Goal: Find specific page/section: Find specific page/section

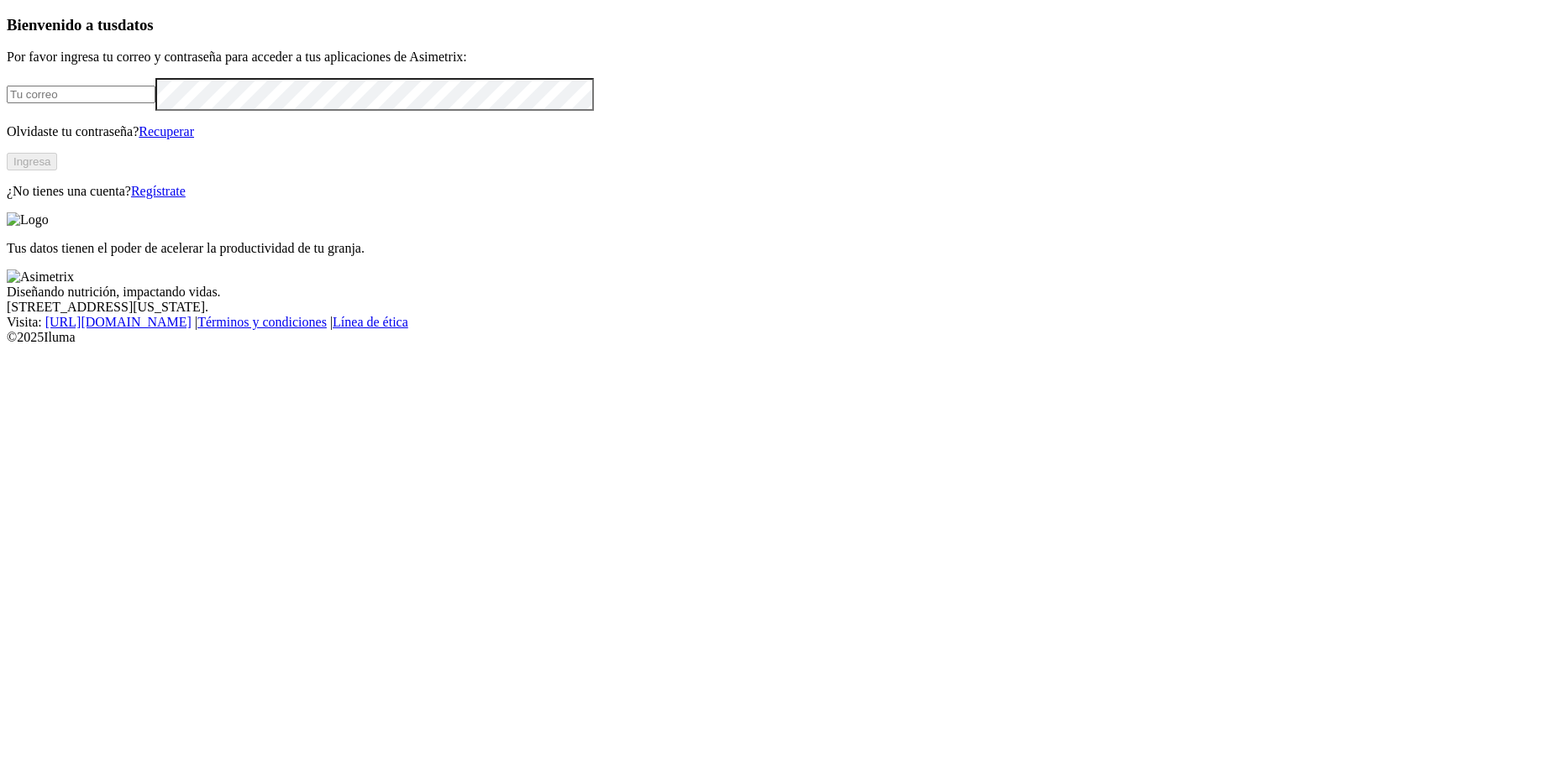
type input "[PERSON_NAME][EMAIL_ADDRESS][PERSON_NAME][DOMAIN_NAME]"
click at [57, 171] on button "Ingresa" at bounding box center [32, 161] width 50 height 18
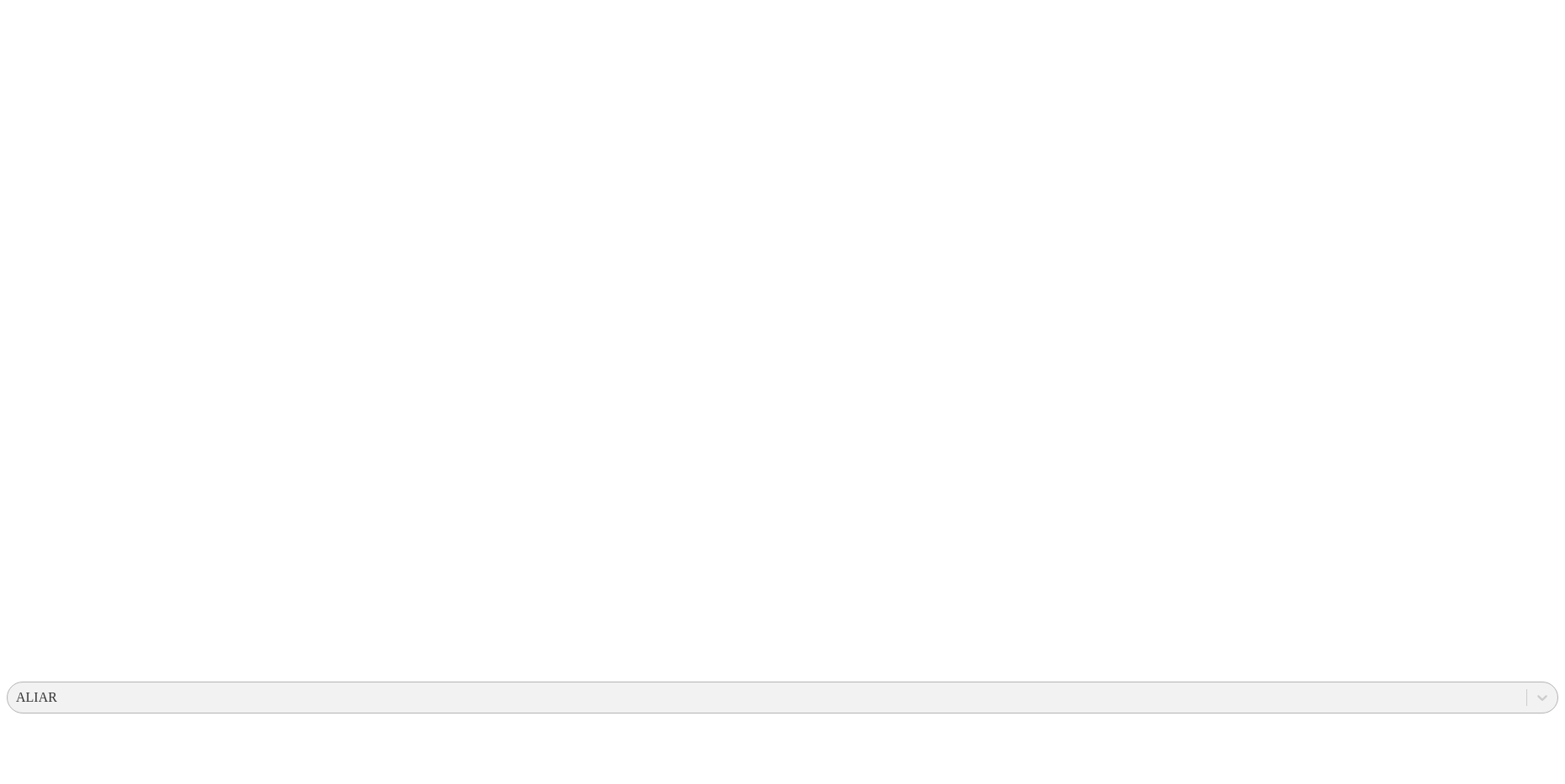
click at [1258, 685] on div "ALIAR" at bounding box center [767, 698] width 1519 height 26
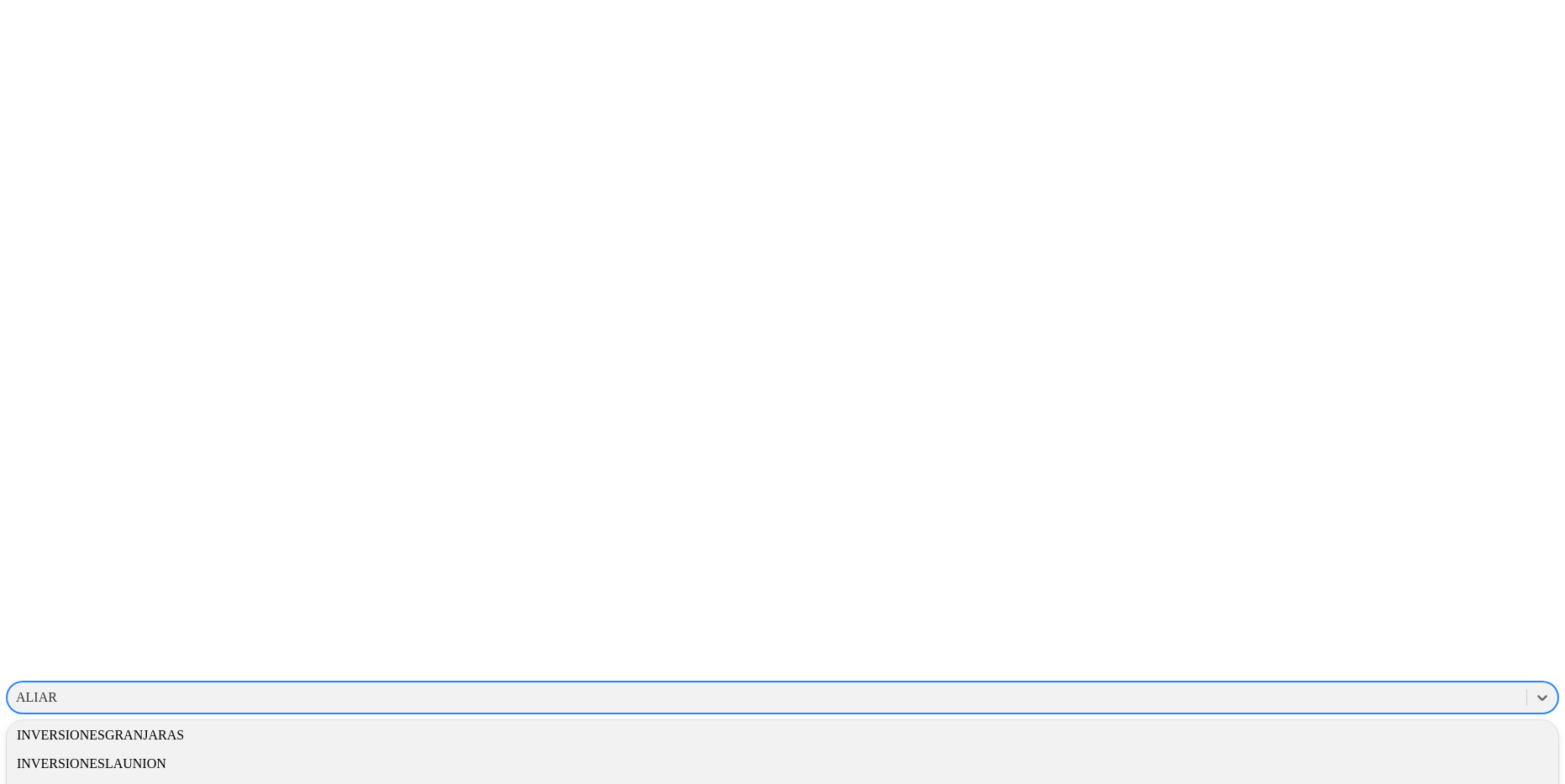
scroll to position [1960, 0]
click at [1308, 535] on div "INCUBADORASANTANDER" at bounding box center [782, 549] width 1551 height 28
